Goal: Check status: Check status

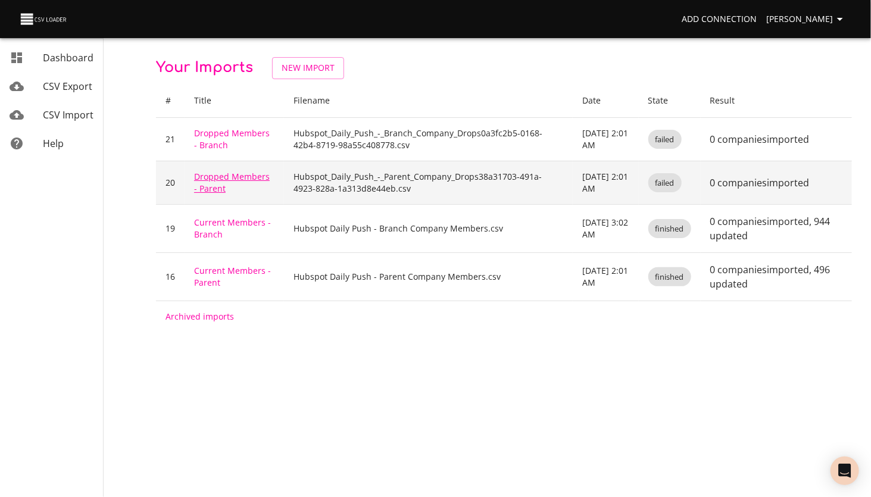
click at [212, 177] on link "Dropped Members - Parent" at bounding box center [232, 182] width 76 height 23
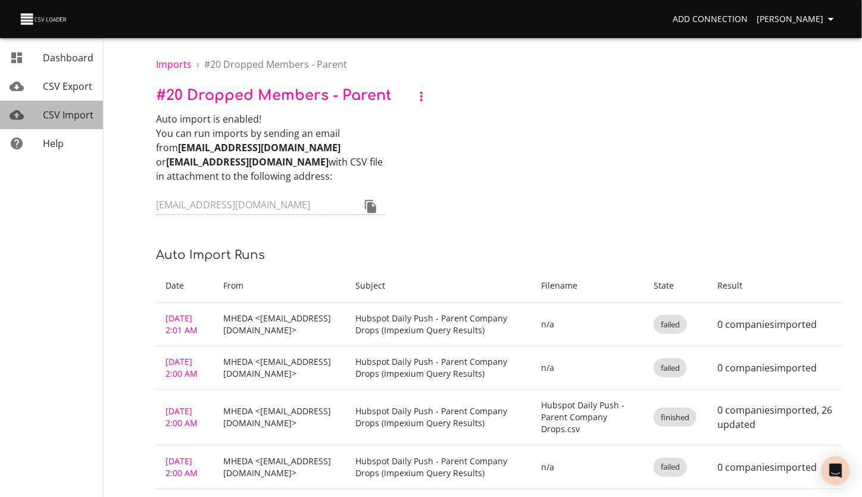
click at [54, 117] on span "CSV Import" at bounding box center [68, 114] width 51 height 13
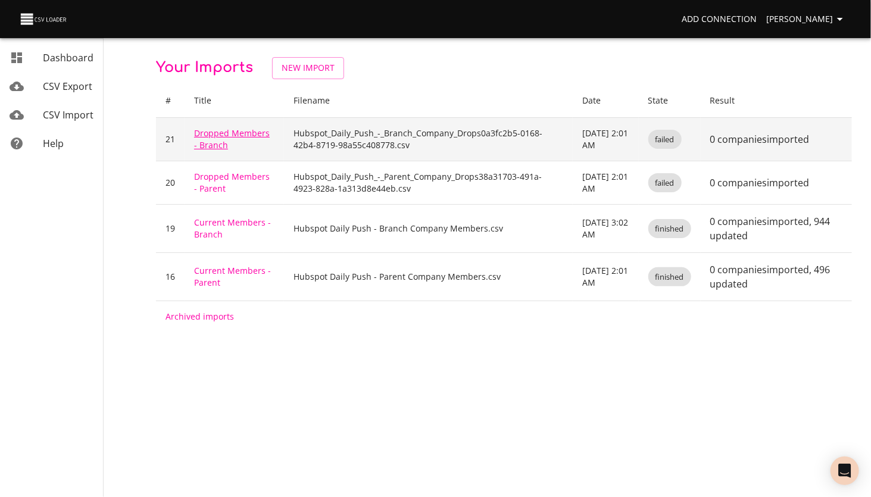
click at [219, 132] on link "Dropped Members - Branch" at bounding box center [232, 138] width 76 height 23
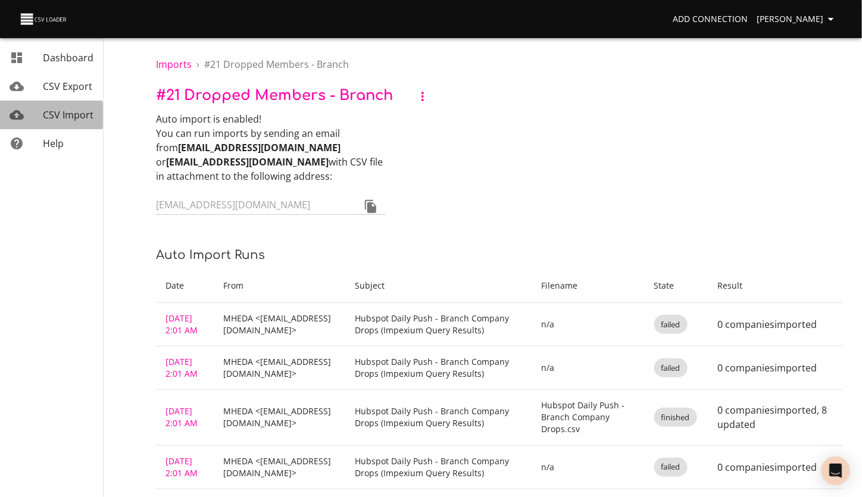
click at [46, 115] on span "CSV Import" at bounding box center [68, 114] width 51 height 13
